Goal: Task Accomplishment & Management: Complete application form

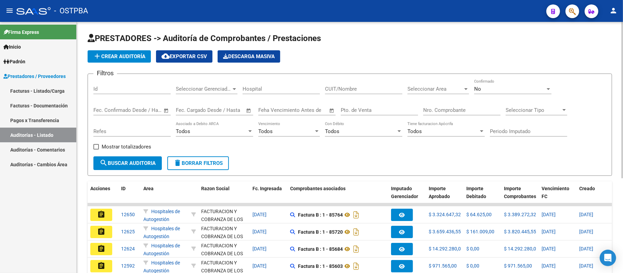
click at [465, 107] on div "Nro. Comprobante" at bounding box center [461, 108] width 77 height 15
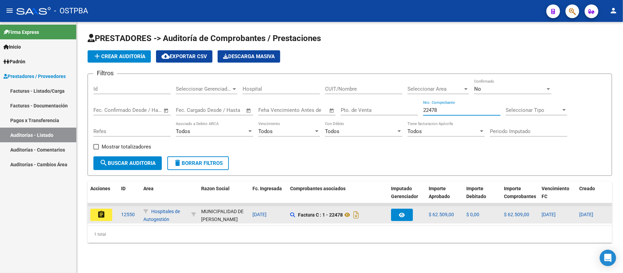
type input "22478"
click at [107, 216] on button "assignment" at bounding box center [101, 215] width 22 height 12
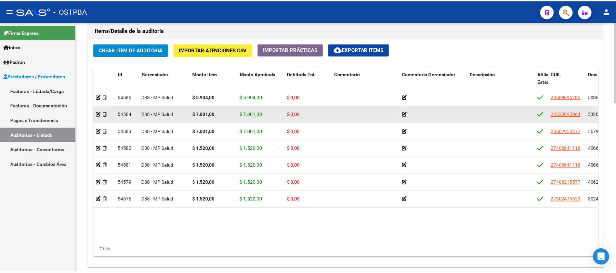
scroll to position [482, 0]
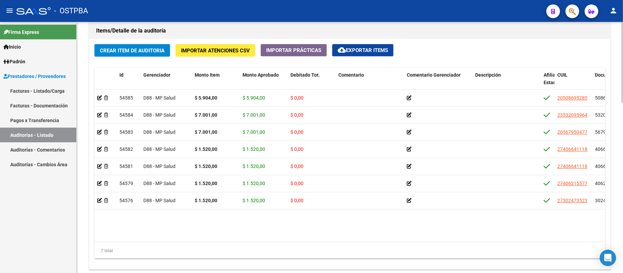
click at [368, 49] on span "cloud_download Exportar Items" at bounding box center [362, 50] width 50 height 6
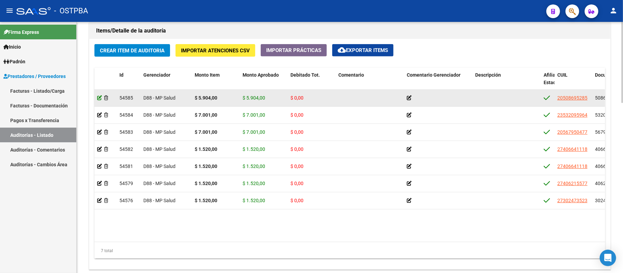
click at [99, 96] on icon at bounding box center [99, 97] width 5 height 5
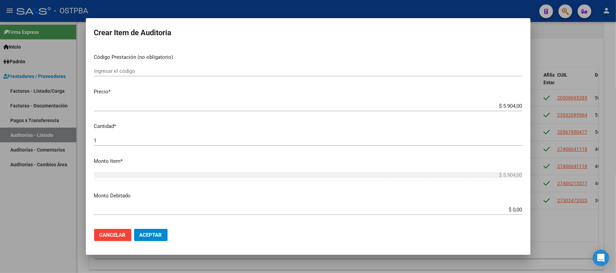
scroll to position [137, 0]
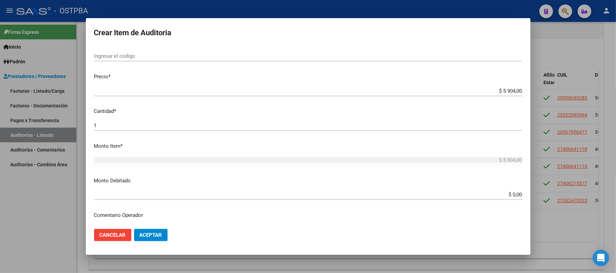
click at [511, 195] on input "$ 0,00" at bounding box center [308, 194] width 428 height 6
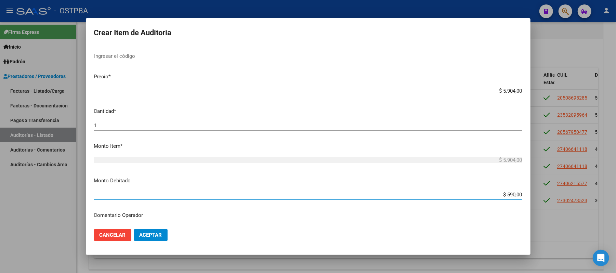
type input "$ 5.904,00"
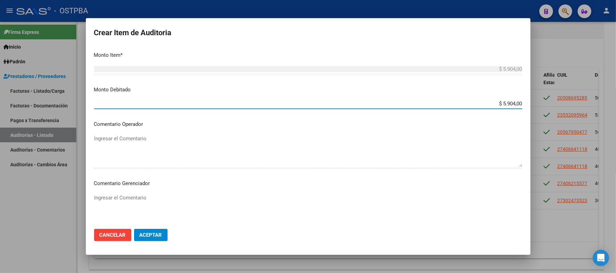
scroll to position [274, 0]
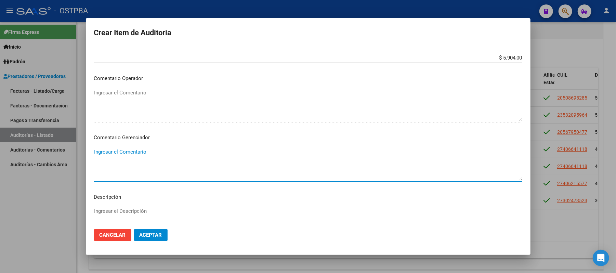
click at [129, 157] on textarea "Ingresar el Comentario" at bounding box center [308, 164] width 428 height 32
drag, startPoint x: 143, startPoint y: 155, endPoint x: 62, endPoint y: 148, distance: 81.3
click at [62, 148] on div "Crear Item de Auditoria 50869528 Nro Documento 20508695285 CUIL Afiliado Activo…" at bounding box center [308, 136] width 616 height 273
type textarea "PAGOS IRREGULARES"
click at [156, 232] on span "Aceptar" at bounding box center [150, 235] width 23 height 6
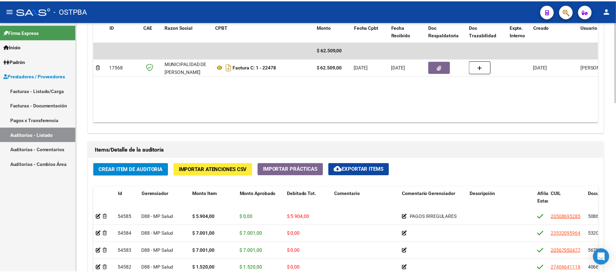
scroll to position [410, 0]
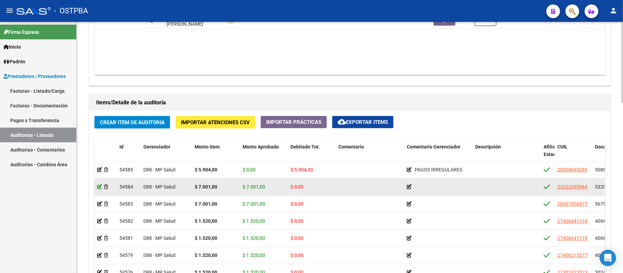
click at [98, 188] on icon at bounding box center [99, 186] width 5 height 5
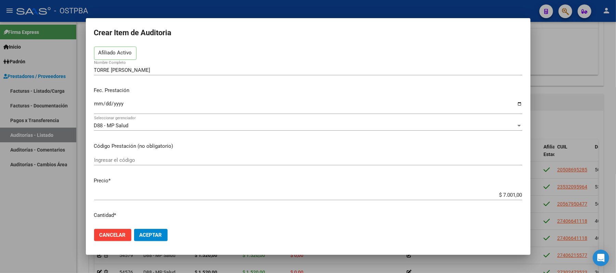
scroll to position [137, 0]
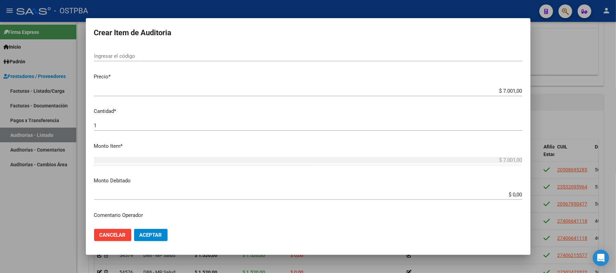
click at [502, 193] on input "$ 0,00" at bounding box center [308, 194] width 428 height 6
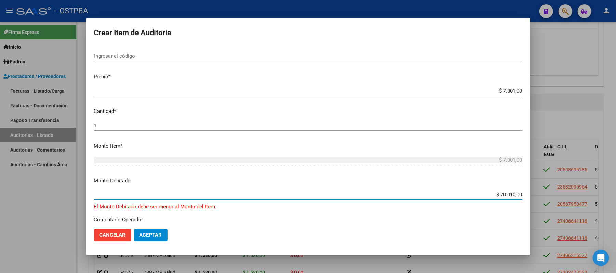
type input "$ 7.001,00"
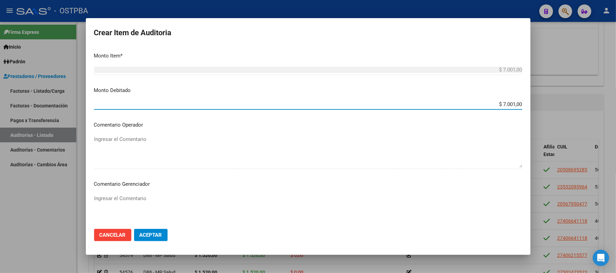
scroll to position [228, 0]
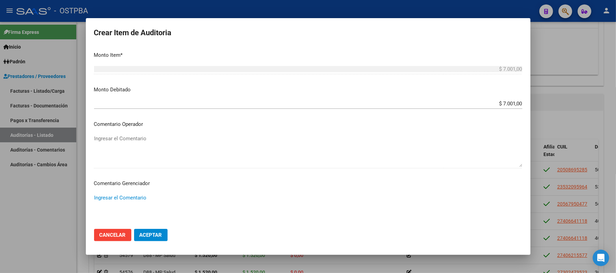
click at [110, 196] on textarea "Ingresar el Comentario" at bounding box center [308, 210] width 428 height 32
paste textarea "PAGOS IRREGULARES"
type textarea "PAGOS IRREGULARES"
click at [148, 237] on span "Aceptar" at bounding box center [150, 235] width 23 height 6
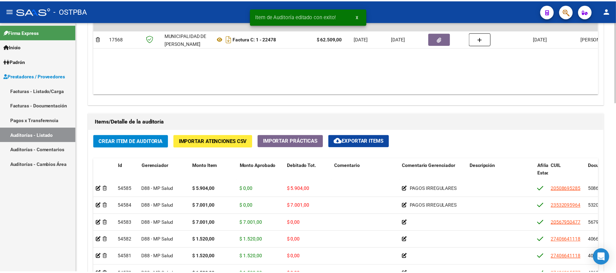
scroll to position [410, 0]
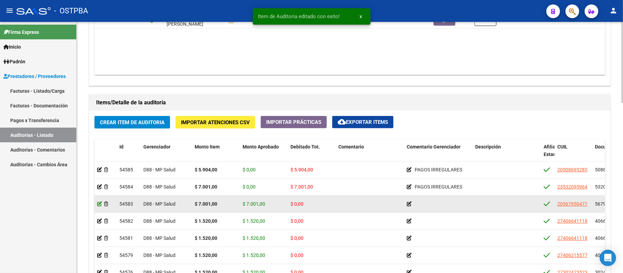
click at [98, 204] on icon at bounding box center [99, 203] width 5 height 5
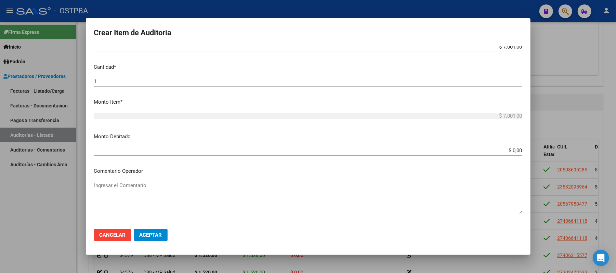
scroll to position [182, 0]
click at [506, 152] on div "$ 0,00 Ingresar el monto" at bounding box center [308, 149] width 428 height 10
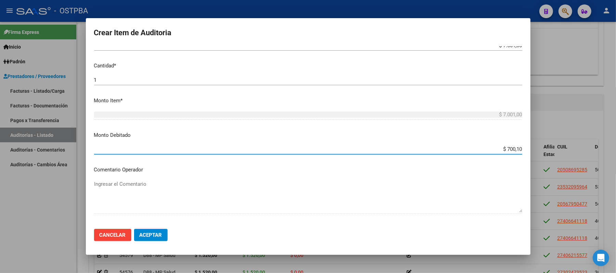
type input "$ 7.001,00"
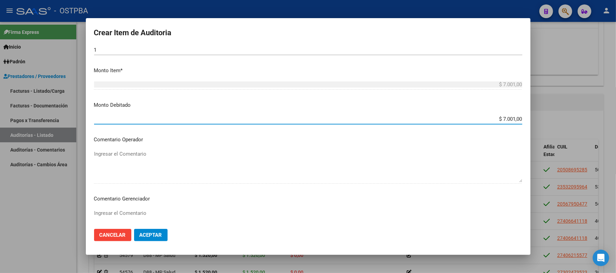
scroll to position [228, 0]
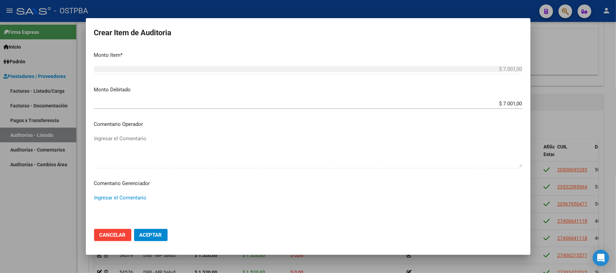
click at [142, 202] on textarea "Ingresar el Comentario" at bounding box center [308, 210] width 428 height 32
paste textarea "PAGOS IRREGULARES"
type textarea "PAGOS IRREGULARES"
click at [150, 235] on span "Aceptar" at bounding box center [150, 235] width 23 height 6
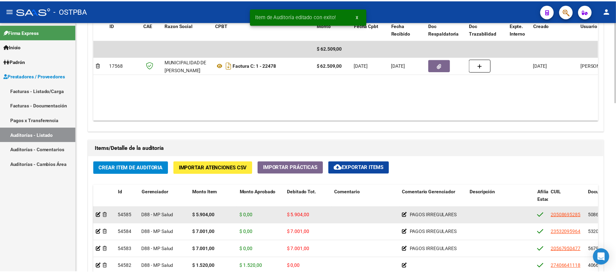
scroll to position [410, 0]
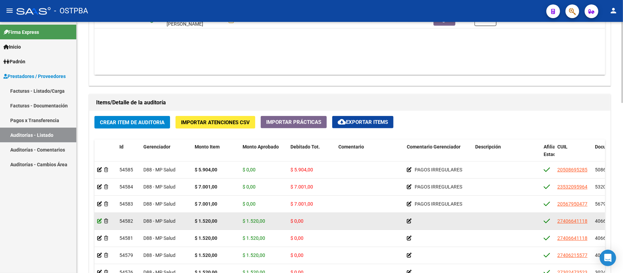
click at [99, 221] on icon at bounding box center [99, 220] width 5 height 5
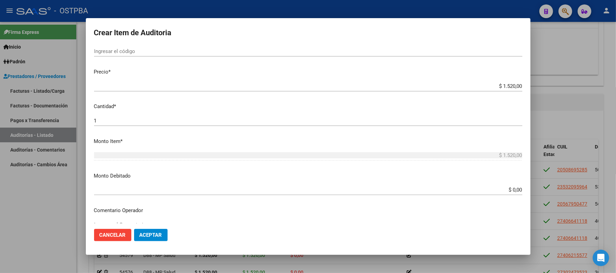
scroll to position [182, 0]
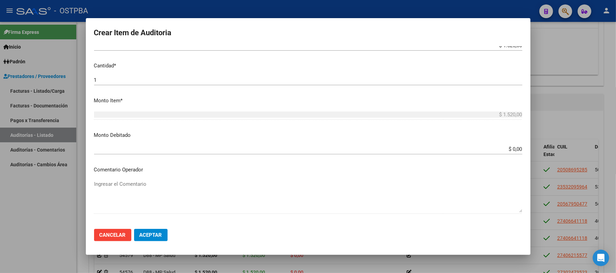
click at [501, 155] on div "$ 0,00 Ingresar el monto" at bounding box center [308, 152] width 428 height 17
click at [506, 147] on input "$ 0,00" at bounding box center [308, 149] width 428 height 6
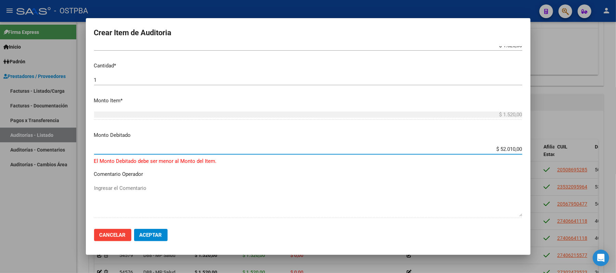
drag, startPoint x: 507, startPoint y: 151, endPoint x: 451, endPoint y: 171, distance: 59.7
click at [451, 171] on mat-dialog-content "40664111 Nro Documento 27406641118 CUIL Afiliado Activo [PERSON_NAME] - Nombre …" at bounding box center [308, 134] width 444 height 177
type input "$ 1.520,00"
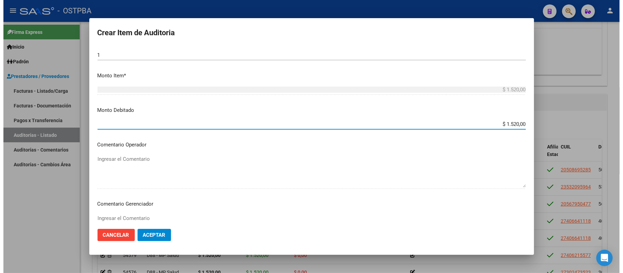
scroll to position [228, 0]
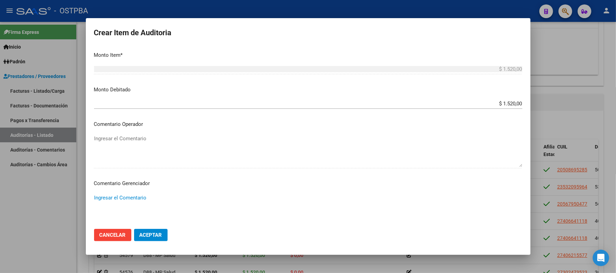
drag, startPoint x: 135, startPoint y: 196, endPoint x: 135, endPoint y: 212, distance: 16.4
click at [135, 212] on textarea "Ingresar el Comentario" at bounding box center [308, 210] width 428 height 32
paste textarea "PAGOS IRREGULARES"
type textarea "PAGOS IRREGULARES"
click at [152, 235] on span "Aceptar" at bounding box center [150, 235] width 23 height 6
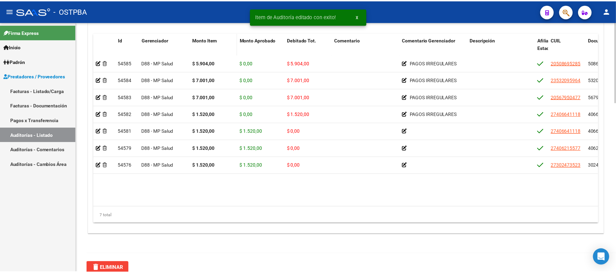
scroll to position [528, 0]
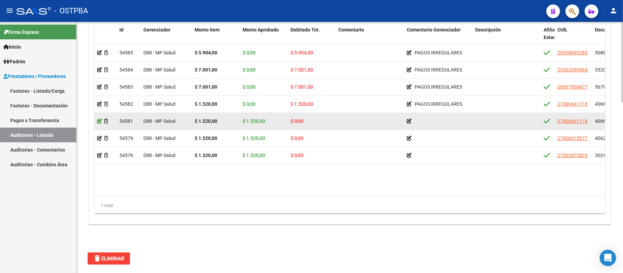
click at [100, 122] on icon at bounding box center [99, 121] width 5 height 5
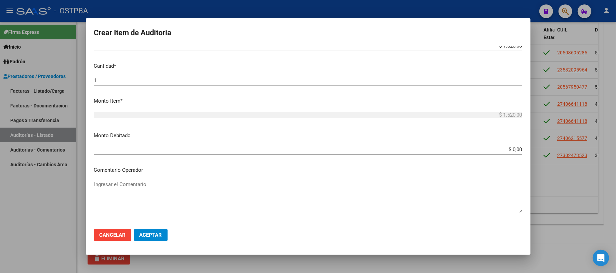
scroll to position [182, 0]
click at [507, 150] on input "$ 0,00" at bounding box center [308, 149] width 428 height 6
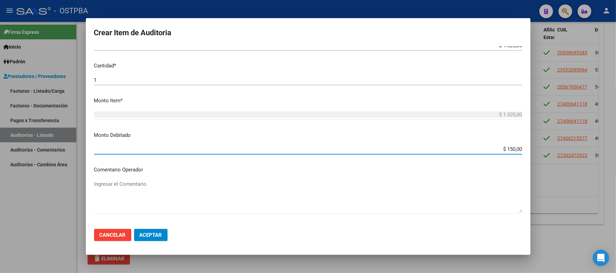
type input "$ 1.520,00"
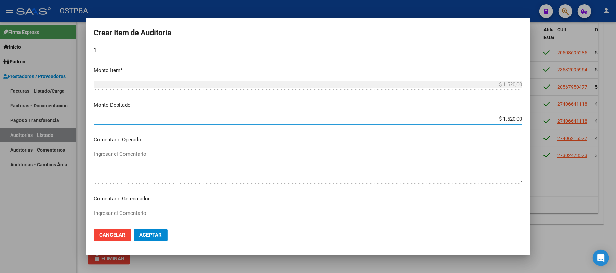
scroll to position [228, 0]
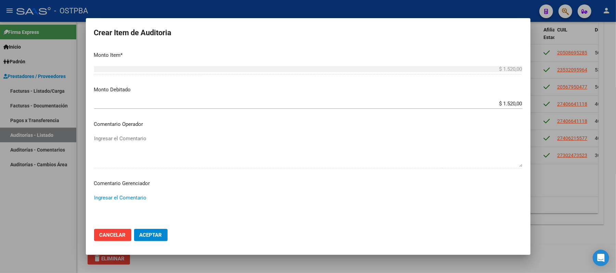
click at [126, 196] on textarea "Ingresar el Comentario" at bounding box center [308, 210] width 428 height 32
paste textarea "PAGOS IRREGULARES"
type textarea "PAGOS IRREGULARES"
click at [149, 231] on button "Aceptar" at bounding box center [151, 235] width 34 height 12
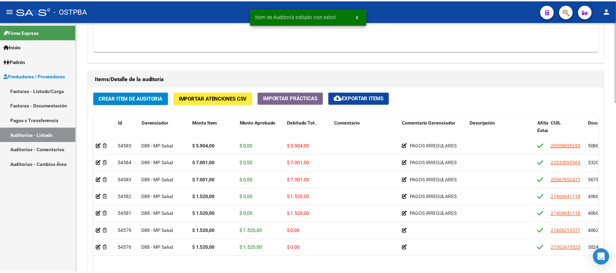
scroll to position [501, 0]
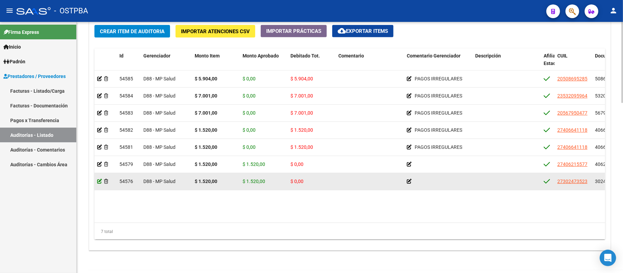
click at [97, 183] on icon at bounding box center [99, 181] width 5 height 5
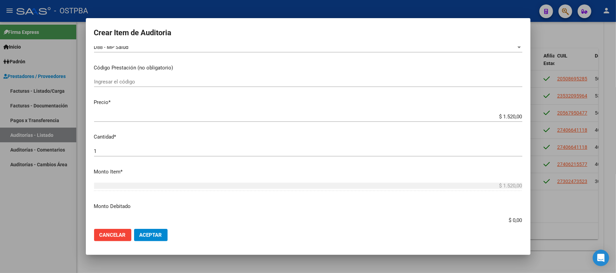
scroll to position [182, 0]
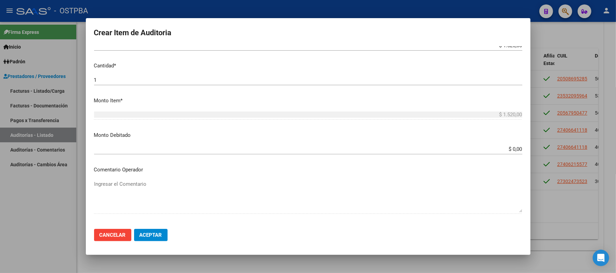
click at [504, 156] on div "$ 0,00 Ingresar el monto" at bounding box center [308, 152] width 428 height 17
click at [504, 151] on input "$ 0,00" at bounding box center [308, 149] width 428 height 6
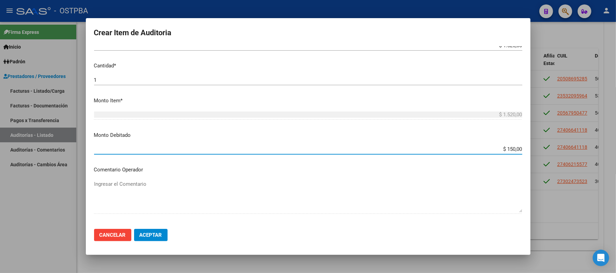
type input "$ 1.520,00"
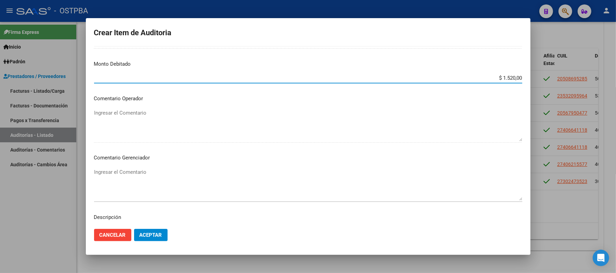
scroll to position [274, 0]
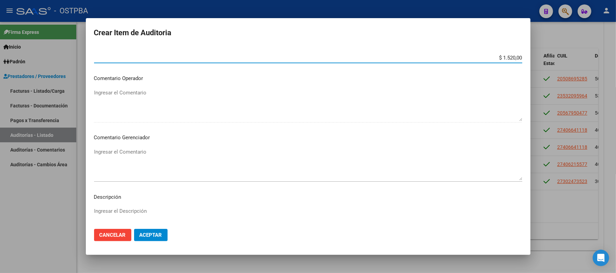
click at [105, 209] on textarea "Ingresar el Descripción" at bounding box center [308, 223] width 428 height 32
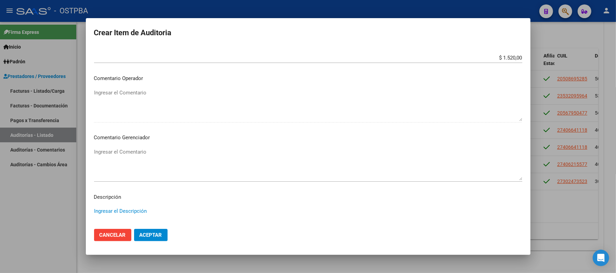
paste textarea "PAGOS IRREGULARES"
type textarea "PAGOS IRREGULARES"
click at [140, 237] on span "Aceptar" at bounding box center [150, 235] width 23 height 6
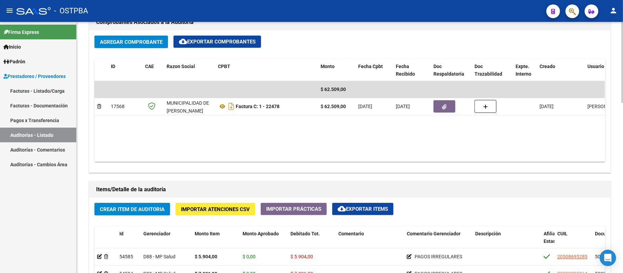
scroll to position [319, 0]
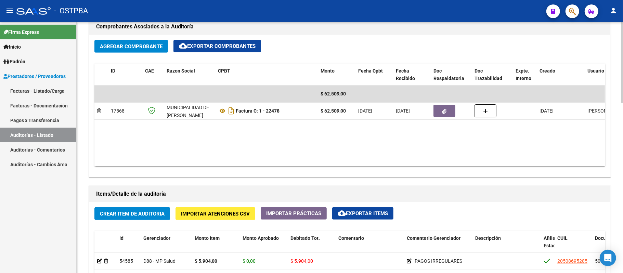
drag, startPoint x: 124, startPoint y: 112, endPoint x: 106, endPoint y: 122, distance: 20.3
click at [107, 119] on div "17568 MUNICIPALIDAD DE [PERSON_NAME] Factura C: 1 - 22478 $ 62.509,00 [DATE] [D…" at bounding box center [407, 111] width 627 height 17
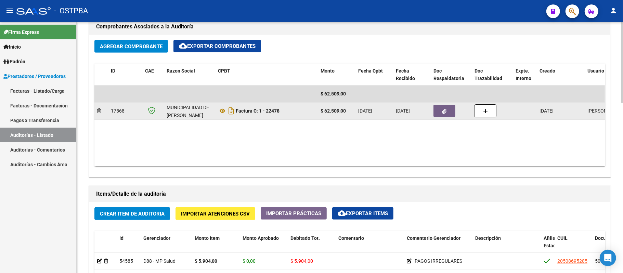
copy div "17568"
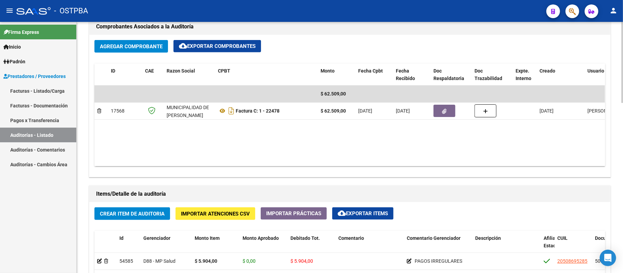
click at [156, 137] on datatable-body "$ 62.509,00 17568 MUNICIPALIDAD DE [PERSON_NAME] Factura C: 1 - 22478 $ 62.509,…" at bounding box center [349, 125] width 510 height 81
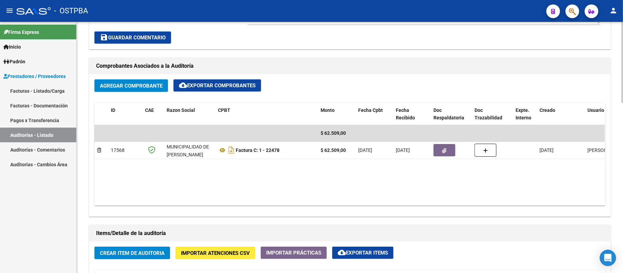
scroll to position [91, 0]
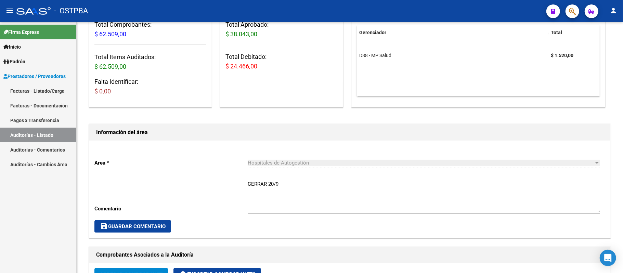
click at [40, 131] on link "Auditorías - Listado" at bounding box center [38, 135] width 76 height 15
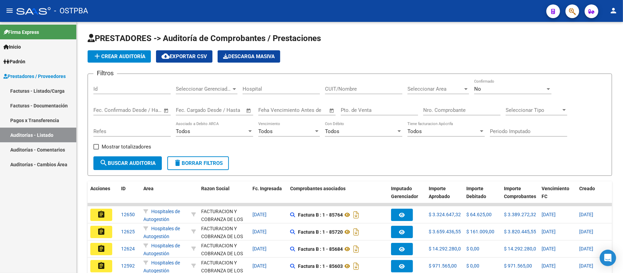
click at [439, 110] on input "Nro. Comprobante" at bounding box center [461, 110] width 77 height 6
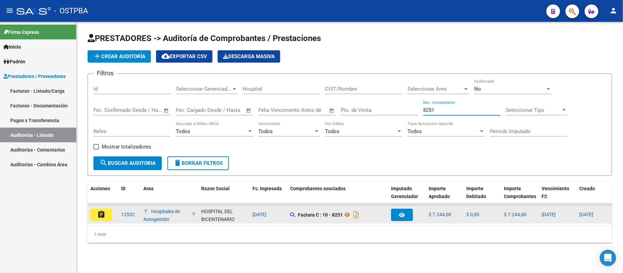
type input "8251"
click at [110, 211] on button "assignment" at bounding box center [101, 215] width 22 height 12
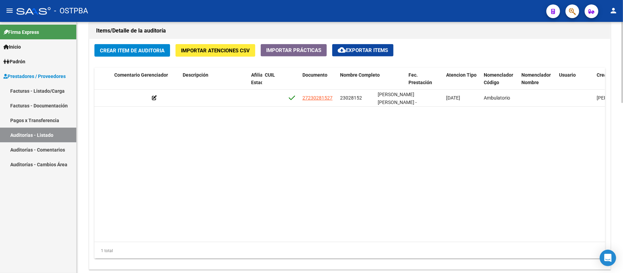
scroll to position [0, 293]
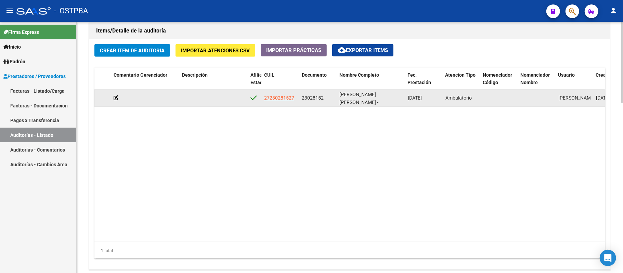
drag, startPoint x: 301, startPoint y: 97, endPoint x: 323, endPoint y: 99, distance: 21.6
click at [323, 99] on span "23028152" at bounding box center [313, 97] width 22 height 5
copy span "23028152"
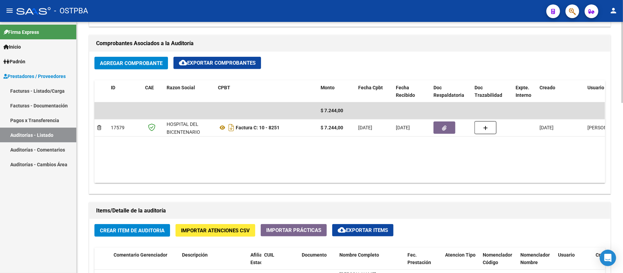
scroll to position [300, 0]
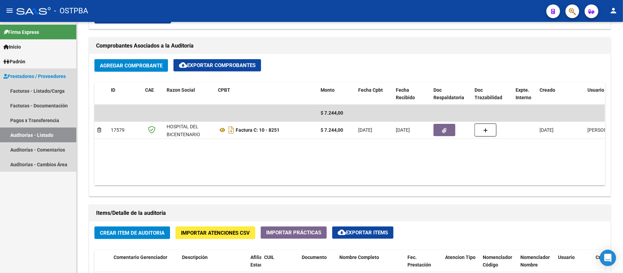
click at [25, 133] on link "Auditorías - Listado" at bounding box center [38, 135] width 76 height 15
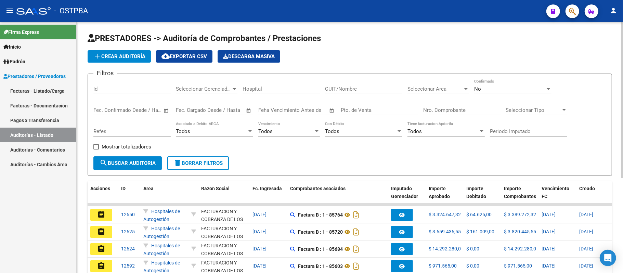
click at [449, 110] on input "Nro. Comprobante" at bounding box center [461, 110] width 77 height 6
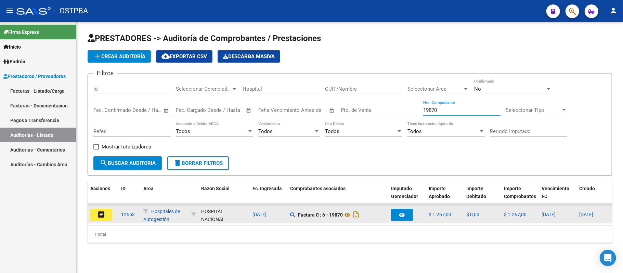
type input "19870"
click at [106, 215] on button "assignment" at bounding box center [101, 215] width 22 height 12
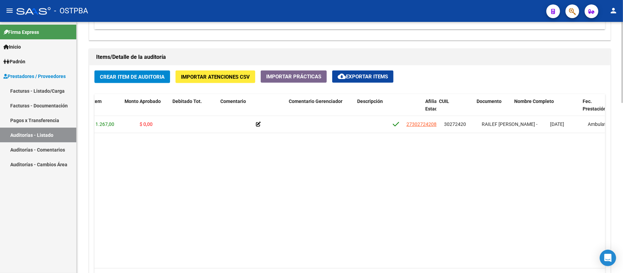
scroll to position [0, 221]
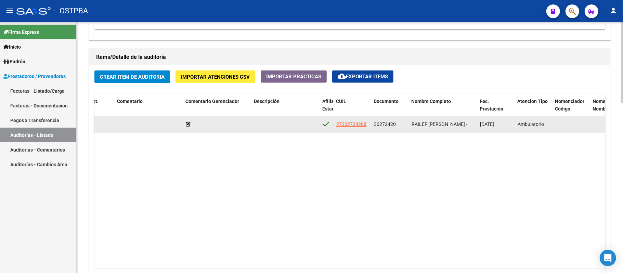
drag, startPoint x: 373, startPoint y: 125, endPoint x: 395, endPoint y: 126, distance: 21.2
click at [395, 126] on span "30272420" at bounding box center [385, 123] width 22 height 5
copy span "30272420"
drag, startPoint x: 457, startPoint y: 124, endPoint x: 411, endPoint y: 122, distance: 46.5
click at [411, 122] on span "RAILEF [PERSON_NAME] -" at bounding box center [439, 123] width 56 height 5
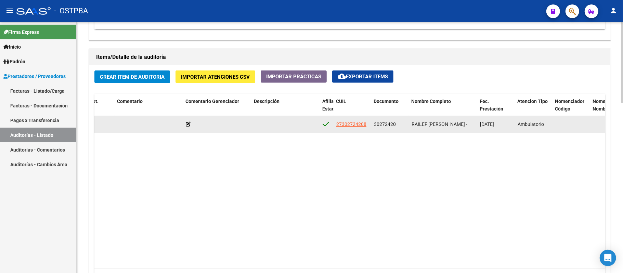
copy span "RAILEF [PERSON_NAME]"
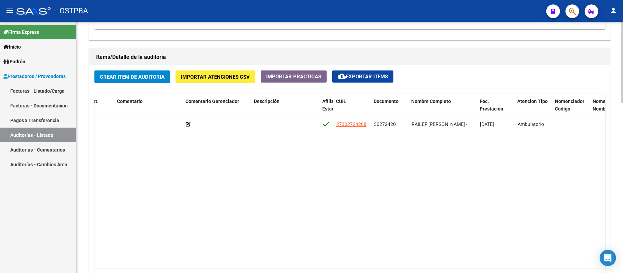
click at [565, 162] on datatable-body "54587 D88 - MP Salud $ 1.267,00 $ 1.267,00 $ 0,00 27302724208 30272420 RAILEF […" at bounding box center [349, 192] width 510 height 152
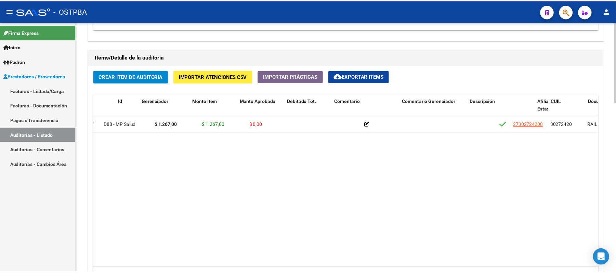
scroll to position [0, 0]
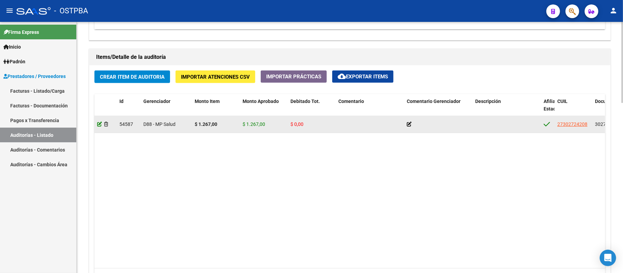
click at [99, 123] on icon at bounding box center [99, 124] width 5 height 5
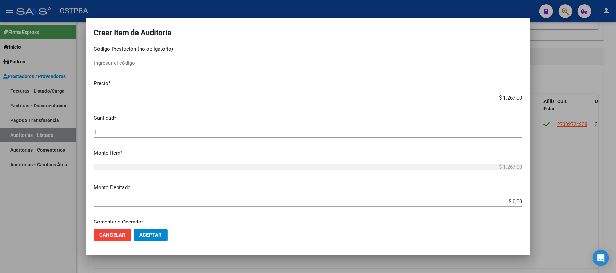
scroll to position [137, 0]
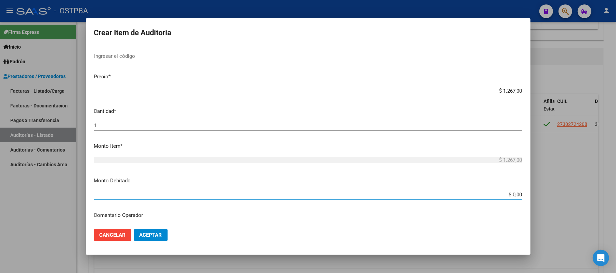
click at [506, 196] on input "$ 0,00" at bounding box center [308, 194] width 428 height 6
type input "$ 1.267,00"
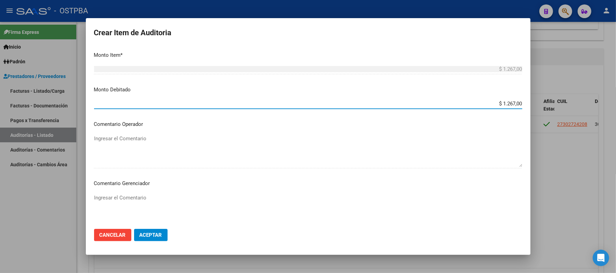
scroll to position [274, 0]
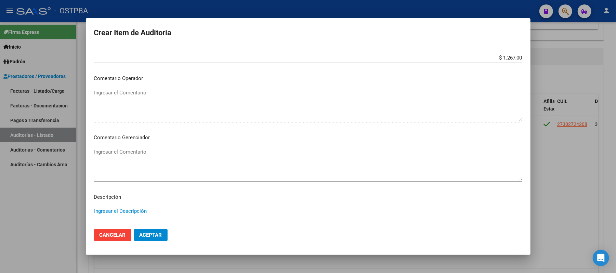
click at [126, 210] on textarea "Ingresar el Descripción" at bounding box center [308, 223] width 428 height 32
type textarea "IRREGULARIDAD EN PAGOS"
click at [144, 232] on span "Aceptar" at bounding box center [150, 235] width 23 height 6
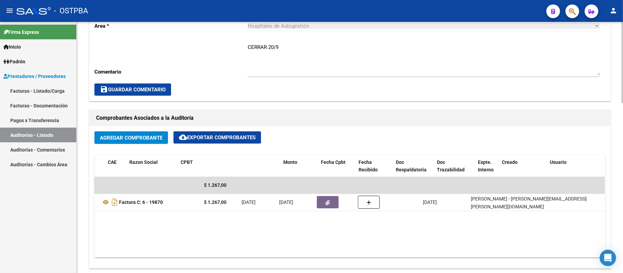
scroll to position [0, 0]
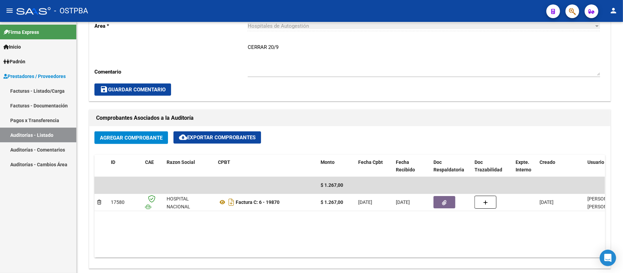
click at [19, 131] on link "Auditorías - Listado" at bounding box center [38, 135] width 76 height 15
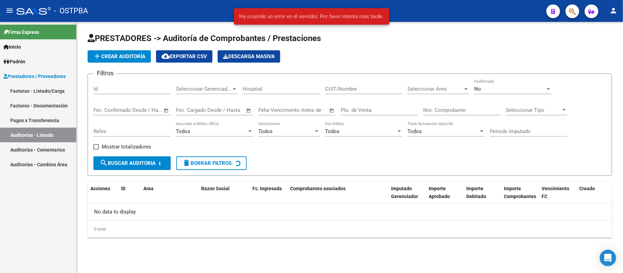
click at [451, 108] on input "Nro. Comprobante" at bounding box center [461, 110] width 77 height 6
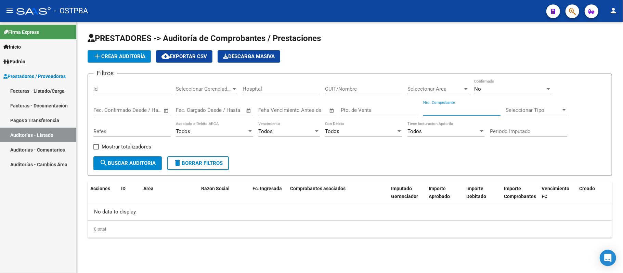
click at [451, 108] on input "Nro. Comprobante" at bounding box center [461, 110] width 77 height 6
type input "19865"
